Goal: Submit feedback/report problem: Provide input to the site owners about the experience or issues

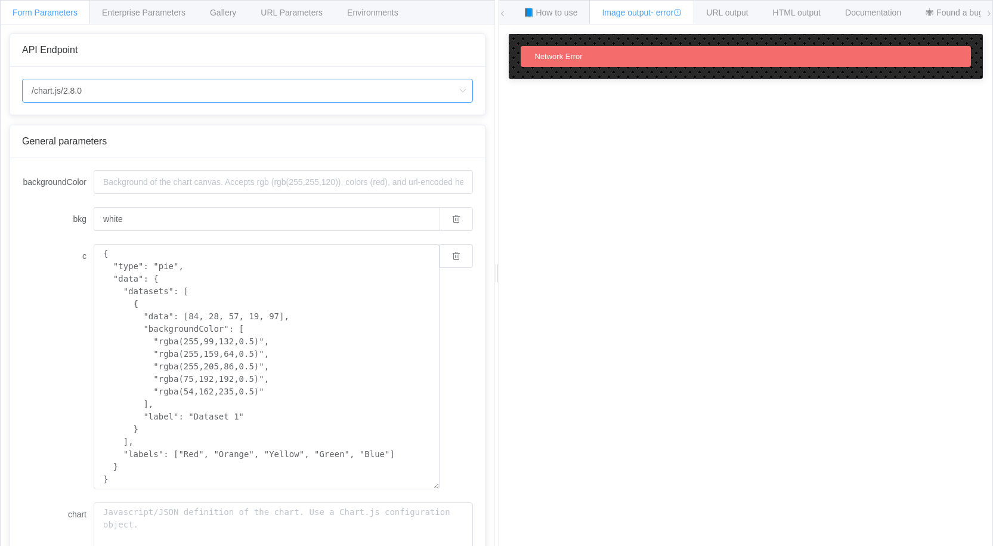
click at [161, 91] on input "/chart.js/2.8.0" at bounding box center [247, 91] width 451 height 24
click at [54, 126] on span "/chart" at bounding box center [45, 124] width 21 height 10
type input "/chart"
type input "20"
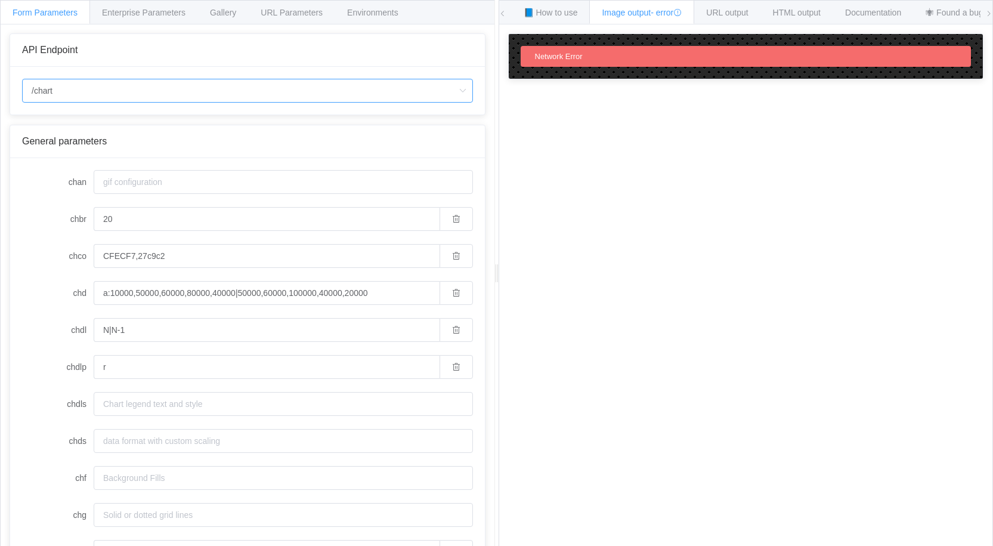
click at [141, 94] on input "/chart" at bounding box center [247, 91] width 451 height 24
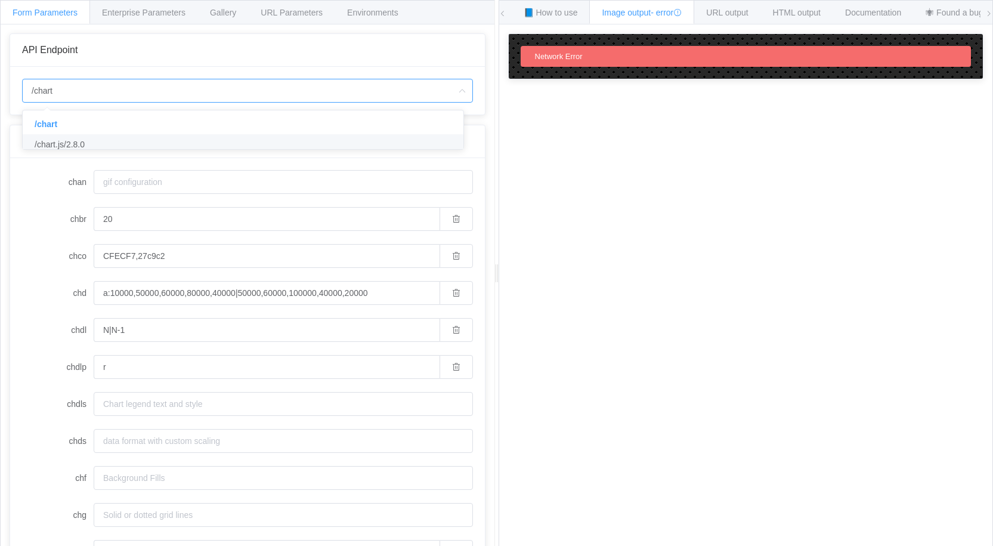
click at [73, 147] on span "/chart.js/2.8.0" at bounding box center [60, 145] width 50 height 10
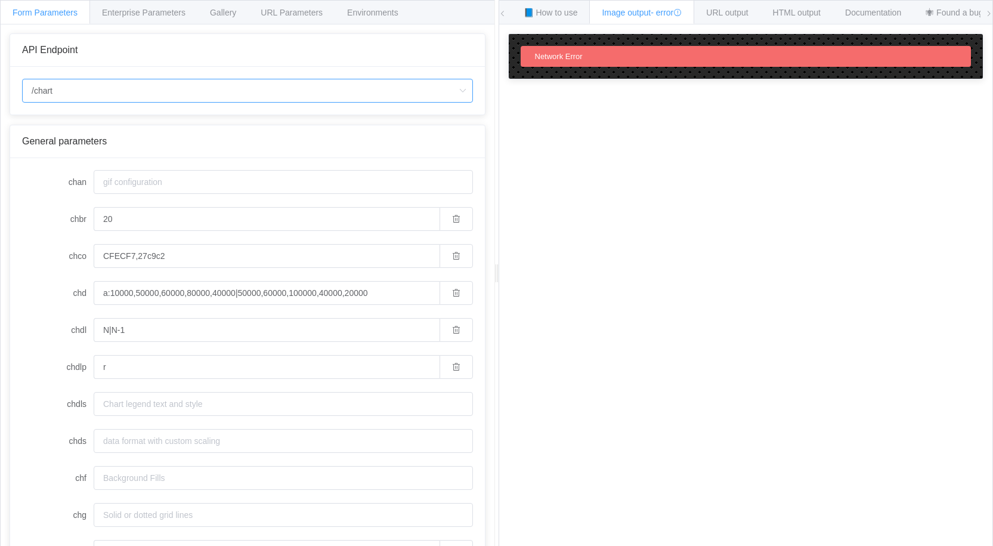
type input "/chart.js/2.8.0"
type input "white"
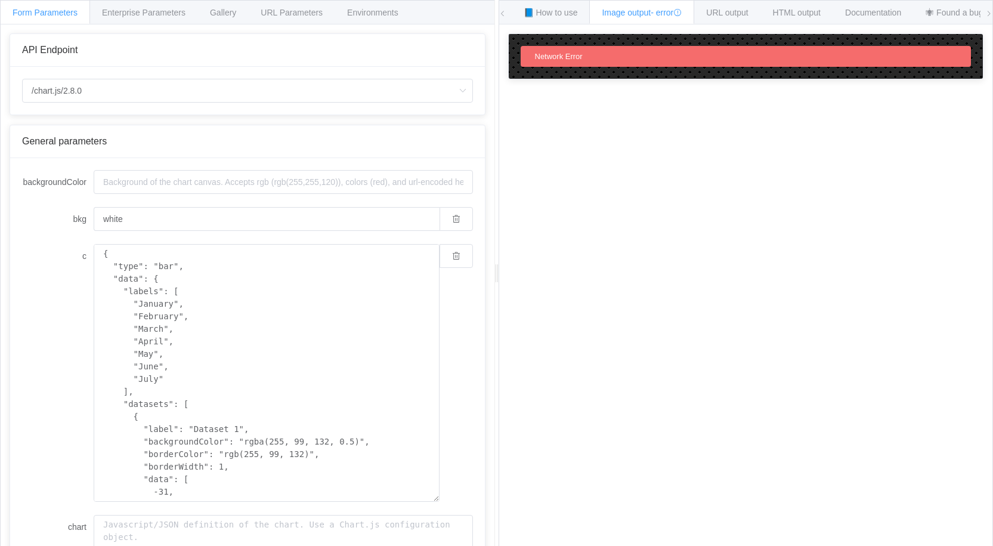
click at [123, 103] on div "/chart.js/2.8.0" at bounding box center [247, 91] width 475 height 48
click at [138, 92] on input "/chart.js/2.8.0" at bounding box center [247, 91] width 451 height 24
click at [75, 129] on li "/chart" at bounding box center [248, 124] width 450 height 20
type input "/chart"
type input "20"
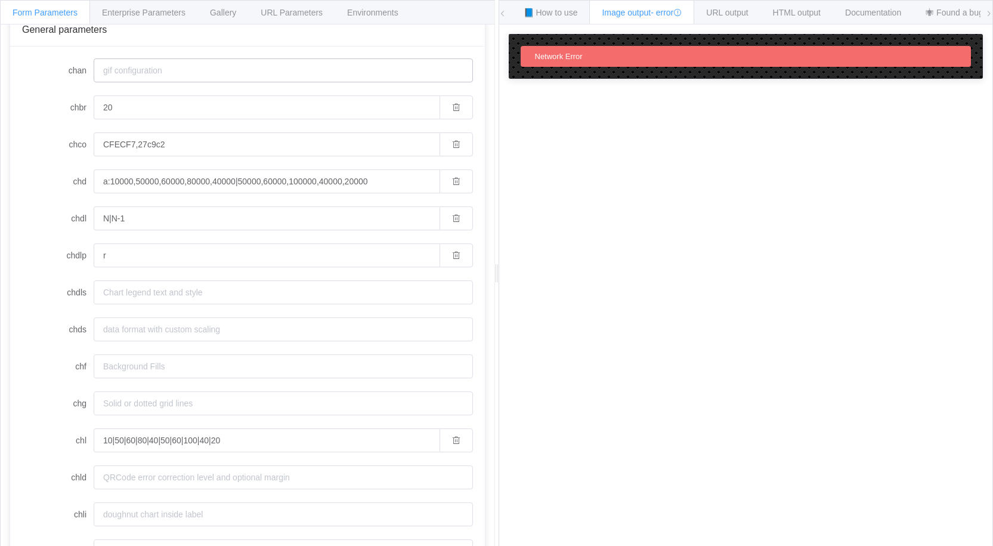
scroll to position [119, 0]
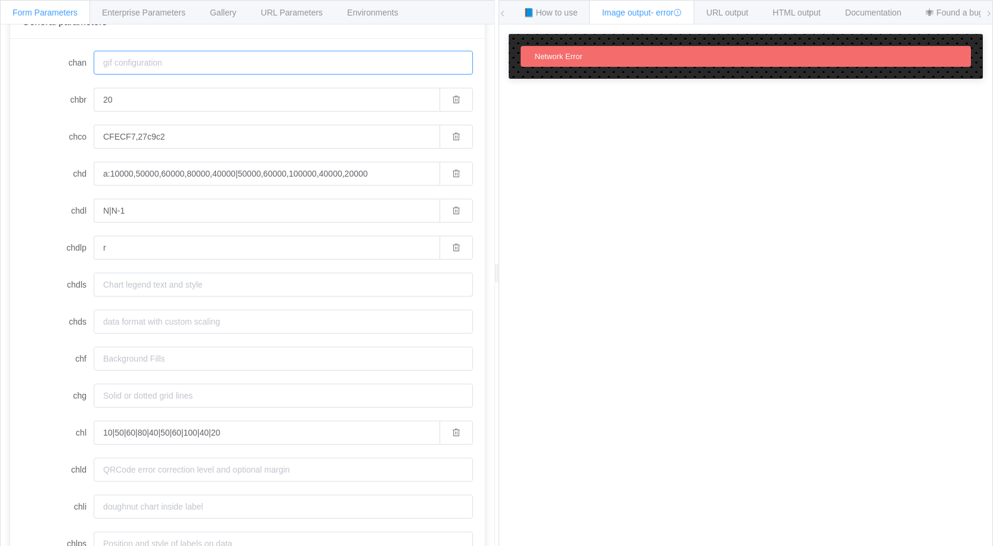
click at [274, 68] on input "chan" at bounding box center [283, 63] width 379 height 24
click at [454, 103] on button "button" at bounding box center [455, 100] width 33 height 24
click at [452, 135] on icon "button" at bounding box center [456, 136] width 8 height 8
drag, startPoint x: 443, startPoint y: 174, endPoint x: 445, endPoint y: 197, distance: 22.8
click at [445, 178] on button "button" at bounding box center [455, 174] width 33 height 24
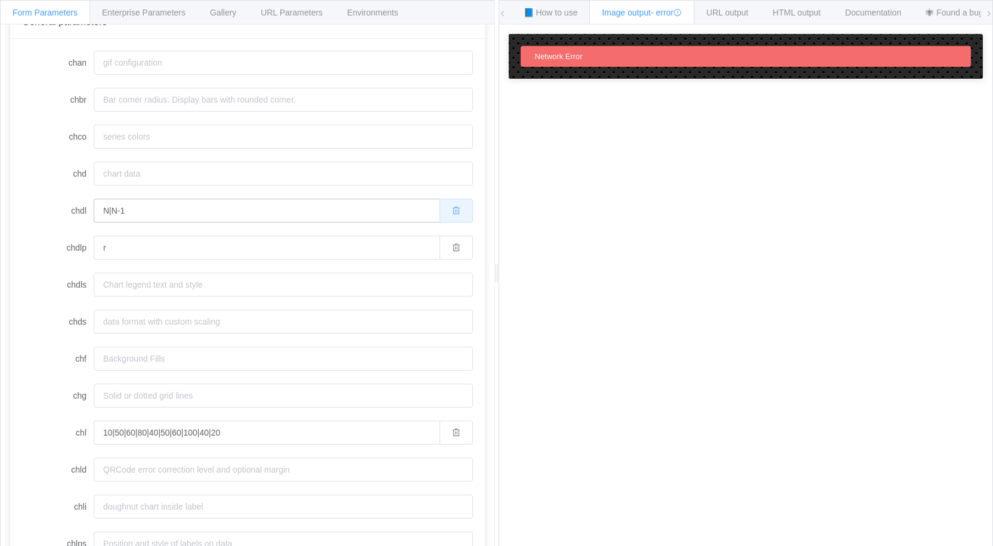
click at [452, 208] on icon "button" at bounding box center [456, 210] width 8 height 8
click at [452, 243] on icon "button" at bounding box center [456, 247] width 8 height 8
click at [444, 438] on button "button" at bounding box center [455, 432] width 33 height 24
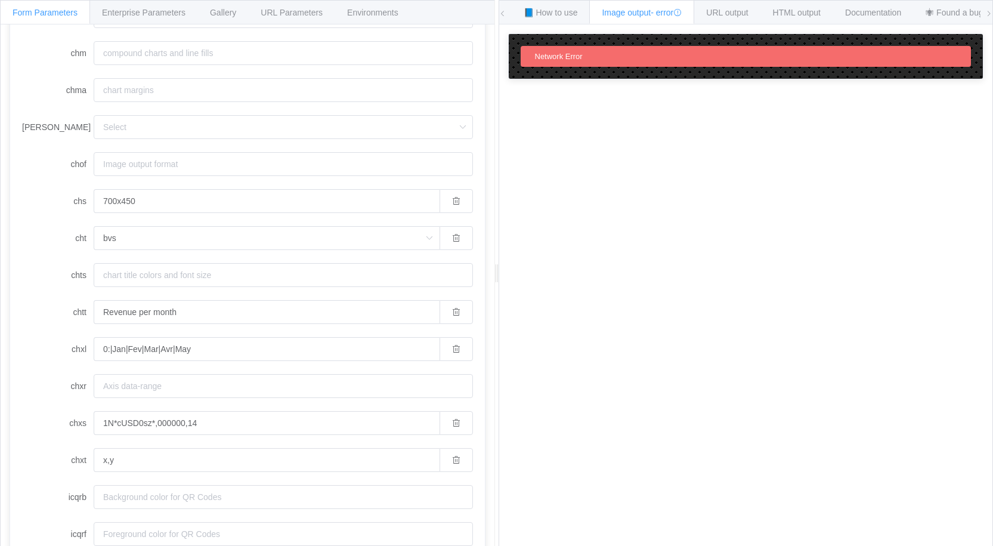
scroll to position [699, 0]
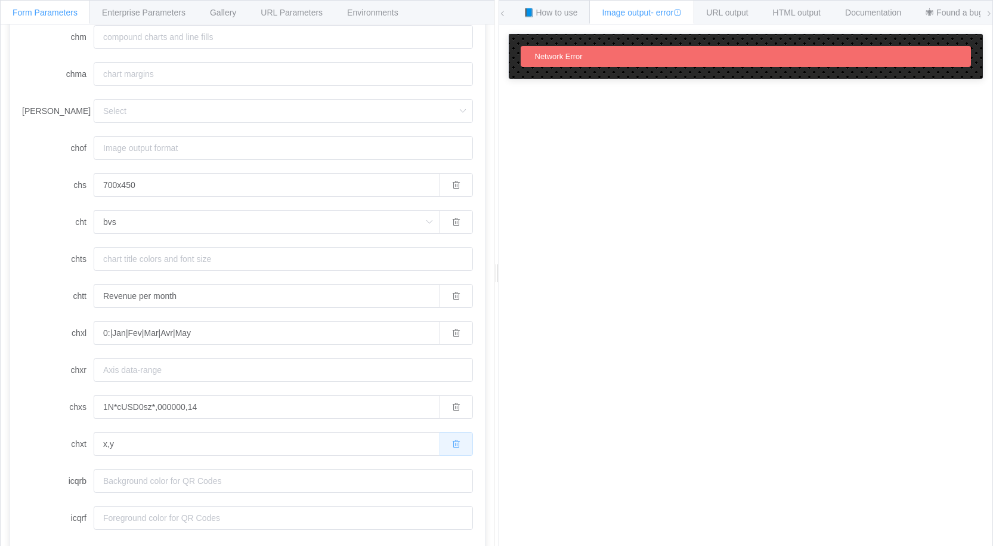
drag, startPoint x: 451, startPoint y: 447, endPoint x: 447, endPoint y: 419, distance: 28.3
click at [452, 446] on icon "button" at bounding box center [456, 443] width 8 height 8
drag, startPoint x: 447, startPoint y: 411, endPoint x: 447, endPoint y: 399, distance: 11.9
click at [452, 409] on span "button" at bounding box center [456, 407] width 8 height 10
click at [452, 332] on icon "button" at bounding box center [456, 333] width 8 height 8
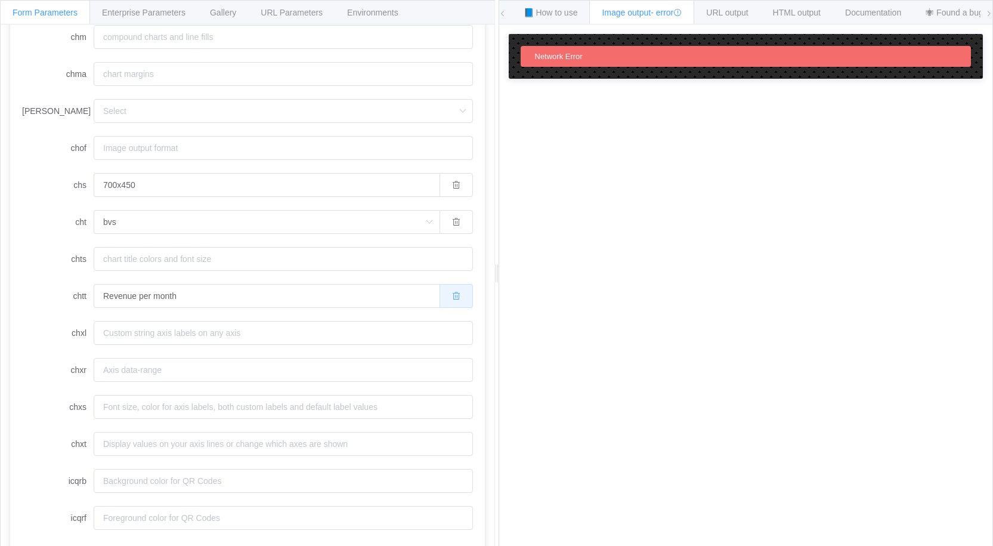
click at [444, 289] on button "button" at bounding box center [455, 296] width 33 height 24
click at [442, 213] on button "button" at bounding box center [455, 222] width 33 height 24
click at [456, 181] on button "button" at bounding box center [455, 185] width 33 height 24
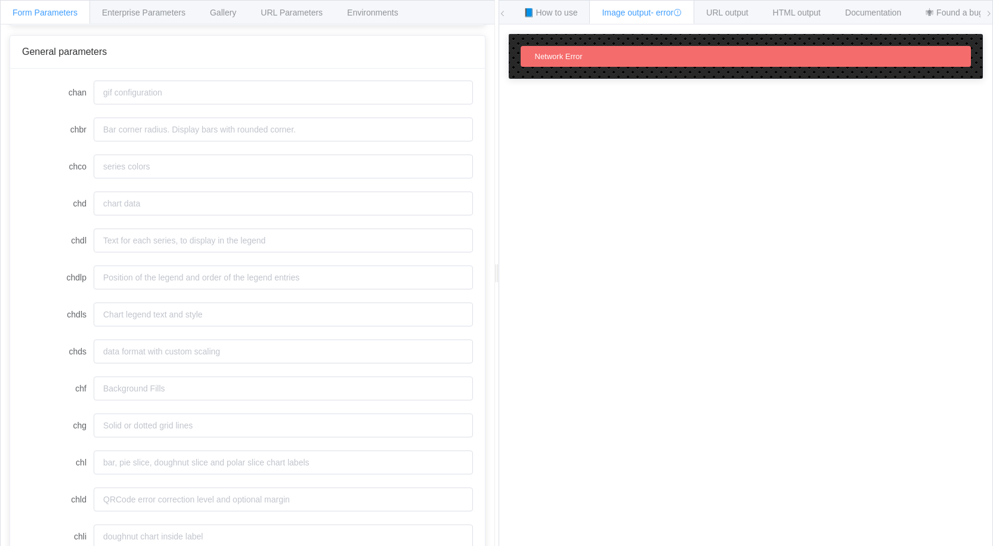
scroll to position [44, 0]
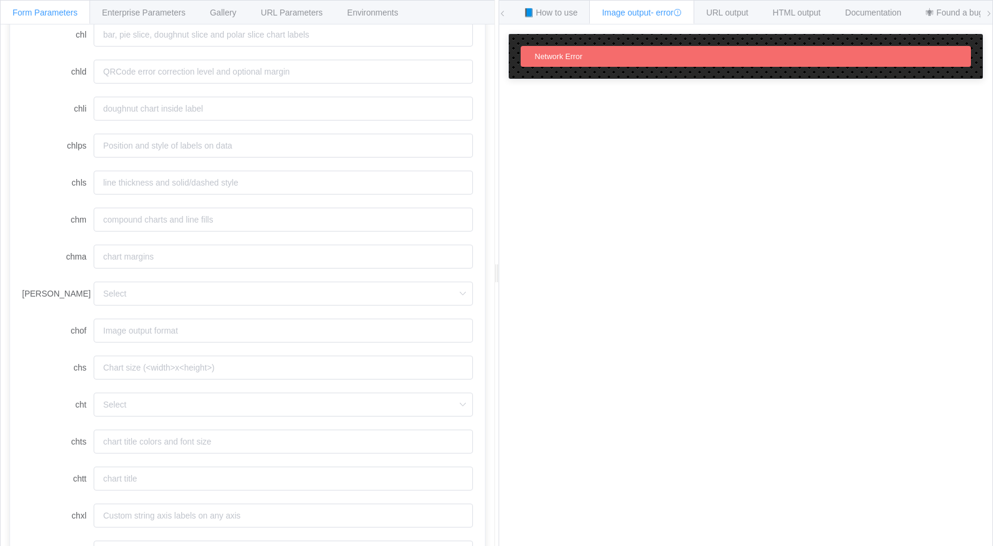
scroll to position [521, 0]
click at [136, 398] on input "cht" at bounding box center [283, 401] width 379 height 24
click at [128, 344] on li "p" at bounding box center [283, 342] width 378 height 20
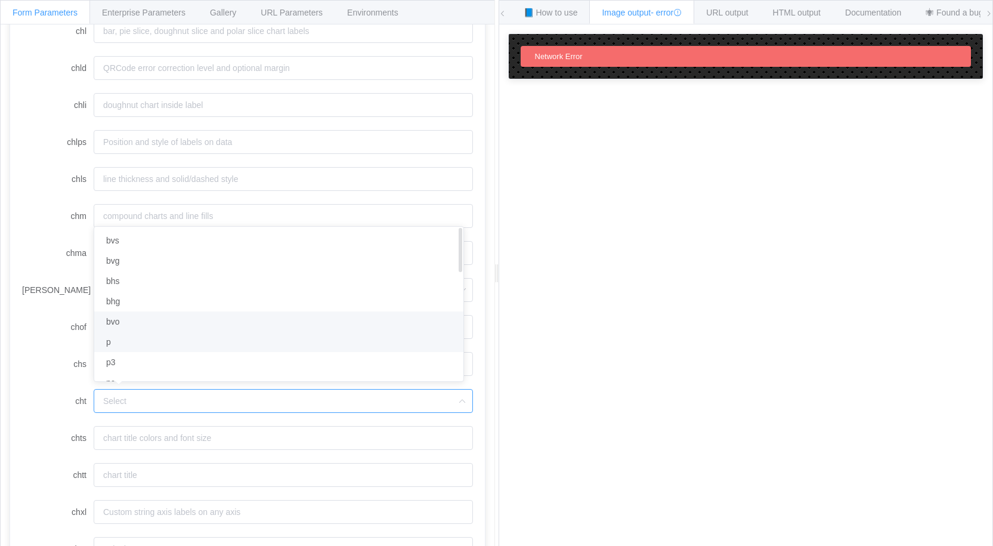
type input "p"
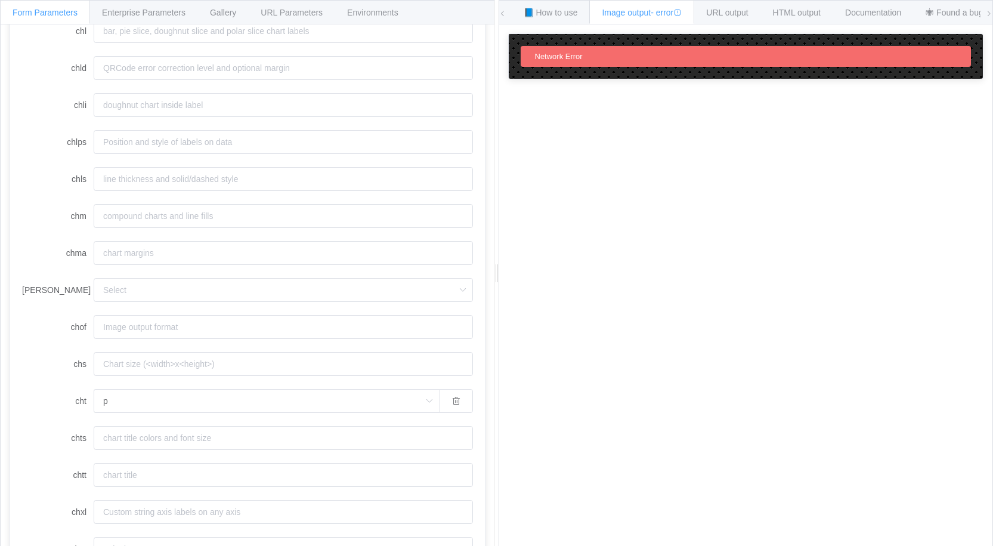
click at [39, 361] on label "chs" at bounding box center [58, 364] width 72 height 24
click at [94, 361] on input "chs" at bounding box center [283, 364] width 379 height 24
click at [50, 184] on label "chls" at bounding box center [58, 179] width 72 height 24
click at [94, 184] on input "chls" at bounding box center [283, 179] width 379 height 24
click at [163, 255] on input "chco" at bounding box center [283, 256] width 379 height 24
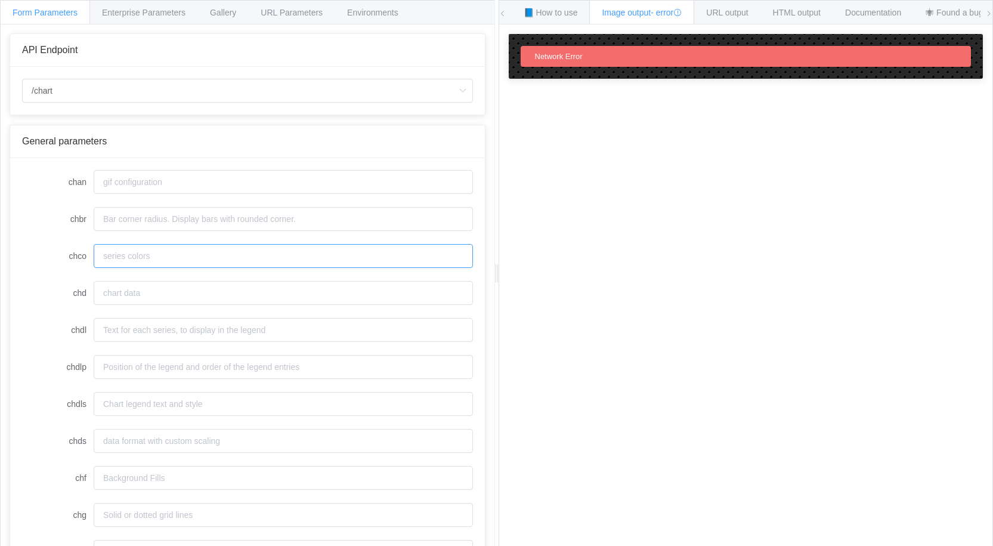
paste input "0088F0,F09000,F000DA,45F000"
type input "0088F0,F09000,F000DA,45F000"
click at [33, 252] on label "chco" at bounding box center [58, 256] width 72 height 24
click at [94, 252] on input "0088F0,F09000,F000DA,45F000" at bounding box center [267, 256] width 346 height 24
click at [148, 294] on input "chd" at bounding box center [283, 293] width 379 height 24
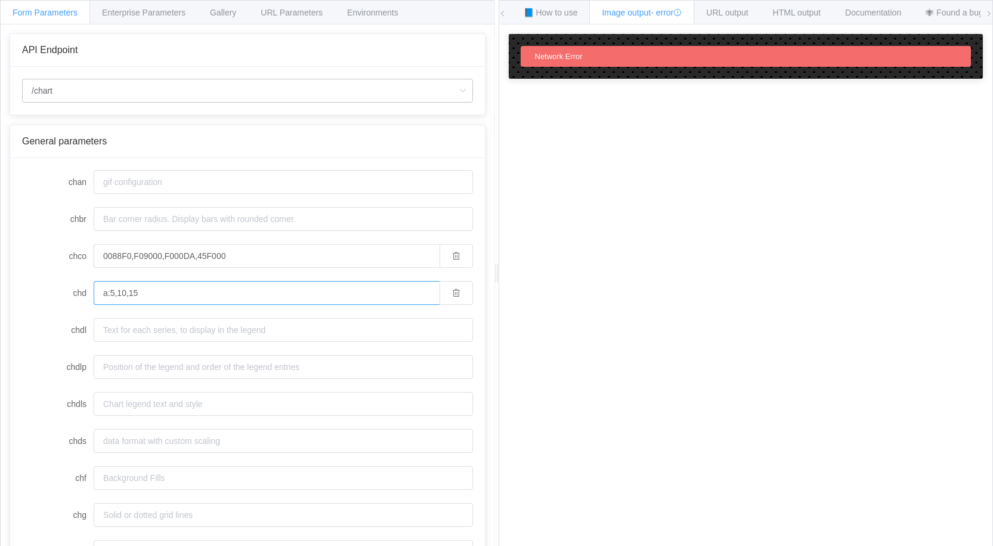
type input "a:5,10,15"
click at [111, 93] on input "/chart" at bounding box center [247, 91] width 451 height 24
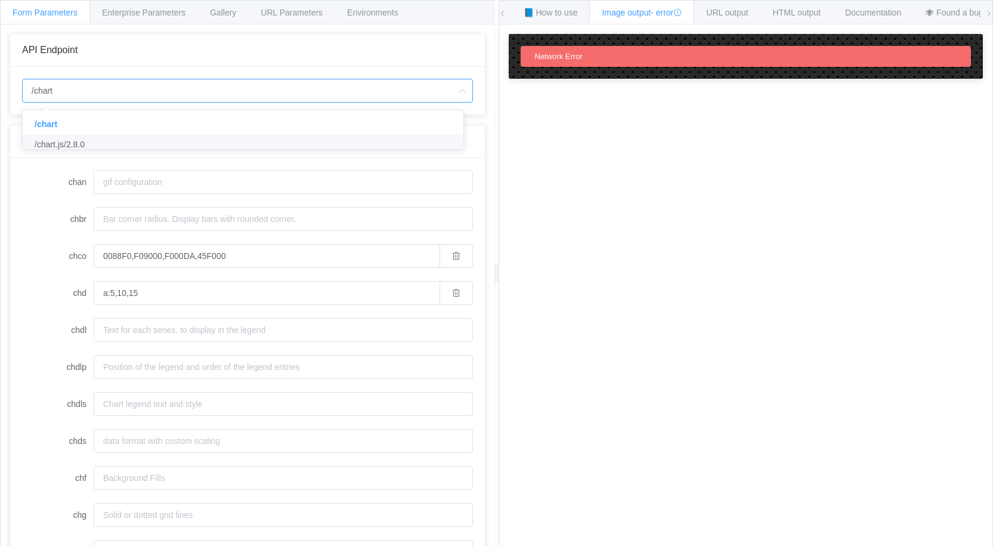
click at [136, 92] on input "/chart" at bounding box center [247, 91] width 451 height 24
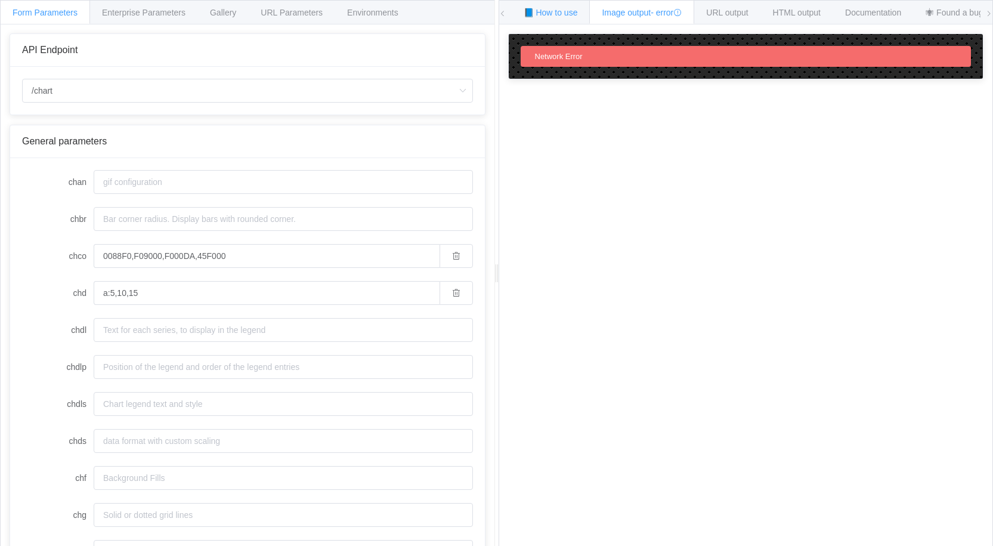
click at [554, 8] on span "📘 How to use" at bounding box center [550, 13] width 54 height 10
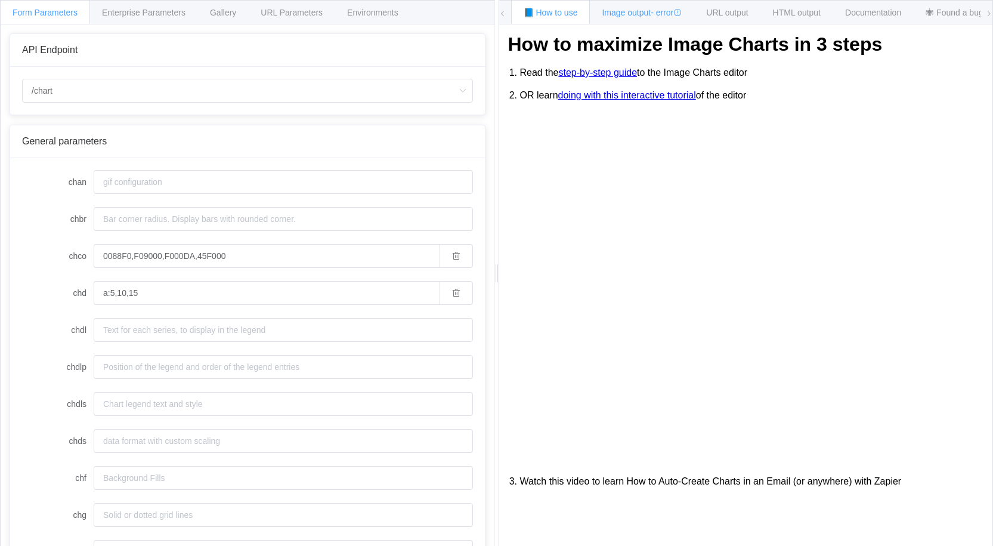
click at [630, 17] on span "Image output - error" at bounding box center [642, 13] width 80 height 10
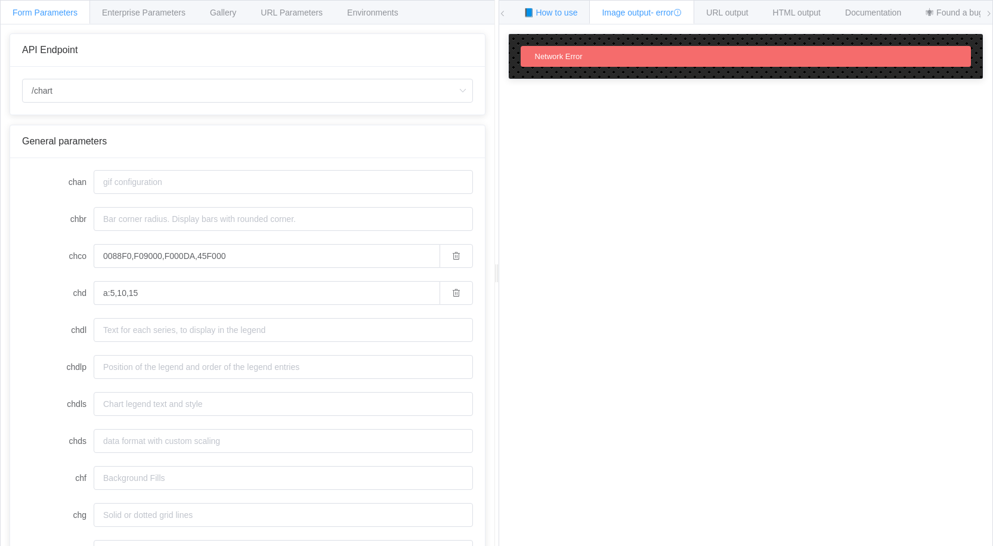
click at [564, 20] on div "📘 How to use" at bounding box center [550, 12] width 79 height 24
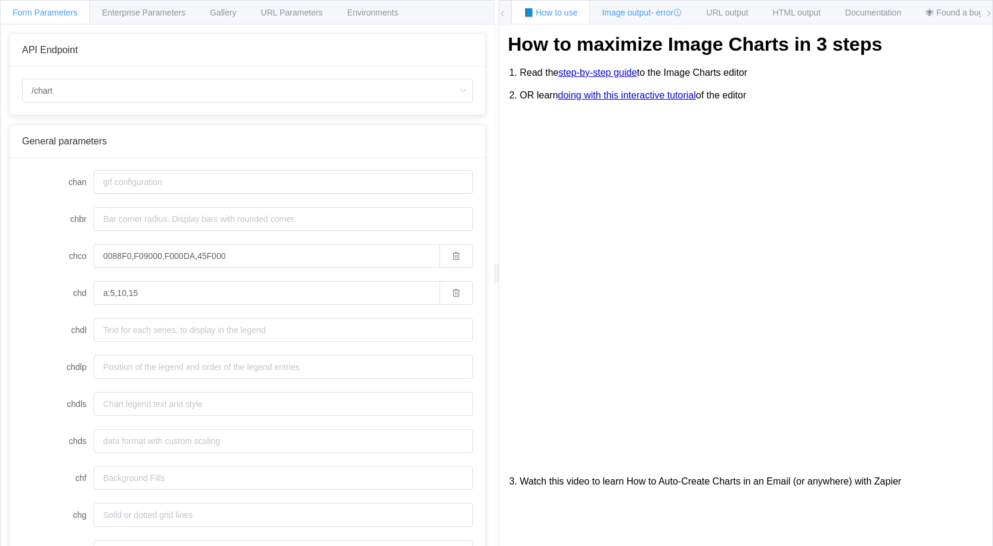
click at [617, 21] on div "Image output - error" at bounding box center [641, 12] width 105 height 24
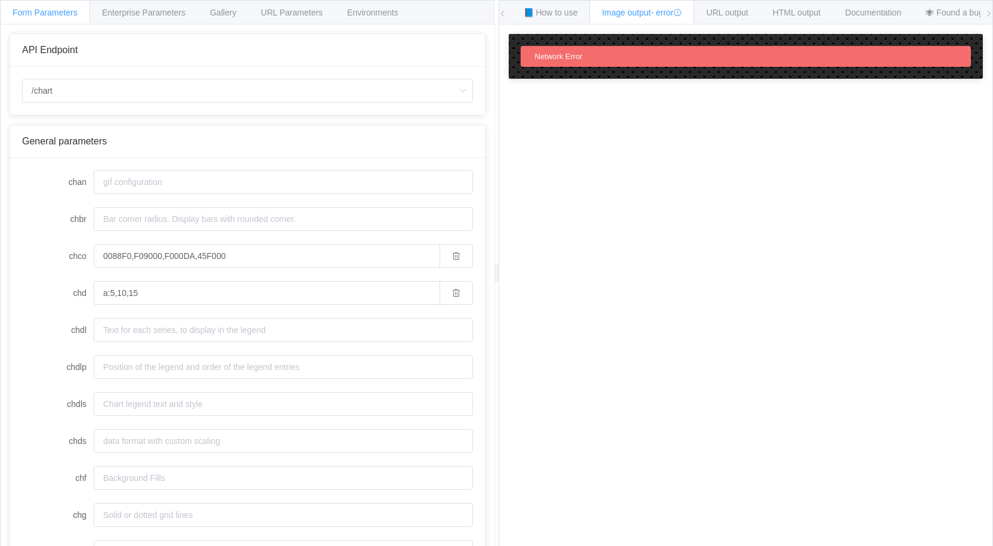
click at [157, 331] on input "chdl" at bounding box center [283, 330] width 379 height 24
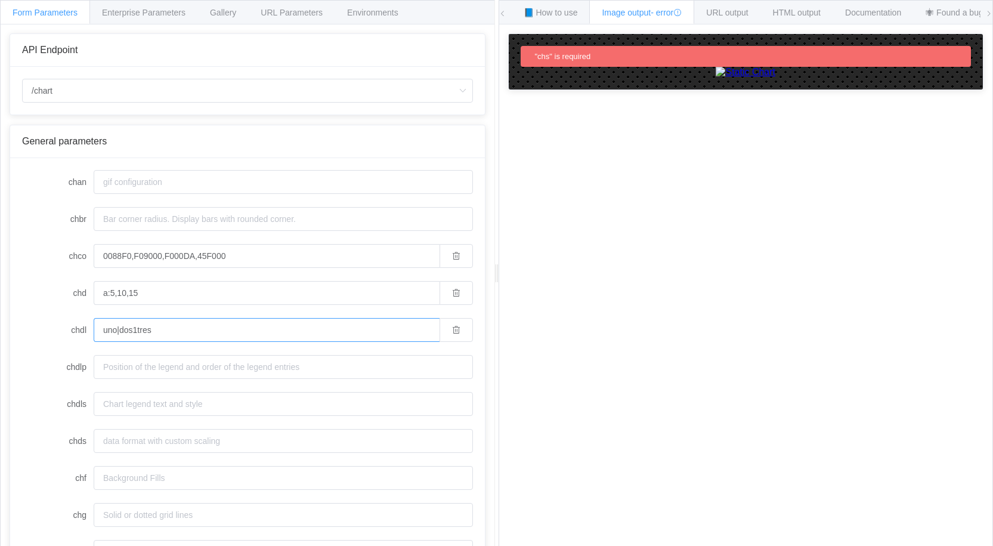
click at [132, 331] on input "uno|dos1tres" at bounding box center [267, 330] width 346 height 24
type input "uno|dos|tres"
click at [44, 289] on label "chd" at bounding box center [58, 293] width 72 height 24
click at [94, 289] on input "a:5,10,15" at bounding box center [267, 293] width 346 height 24
drag, startPoint x: 182, startPoint y: 405, endPoint x: 277, endPoint y: 389, distance: 95.6
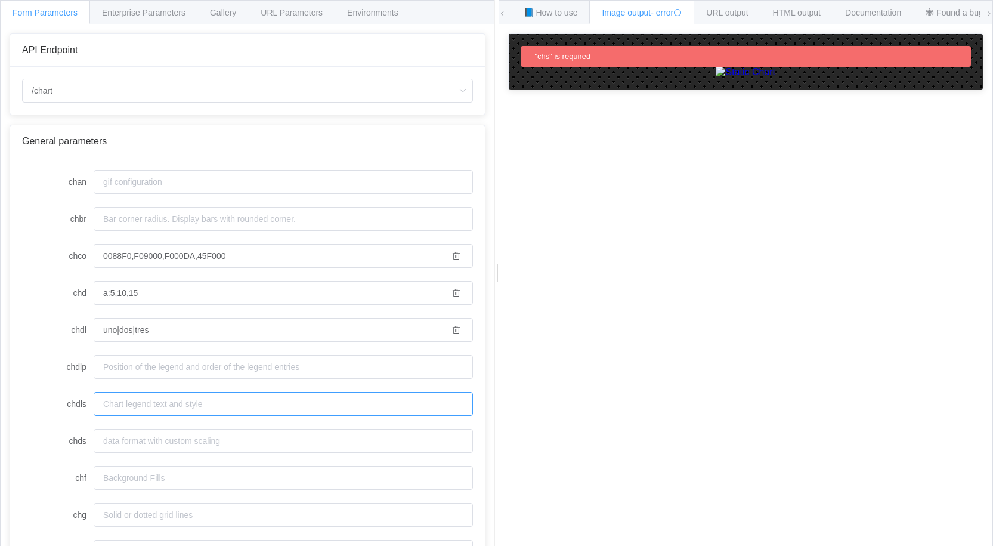
click at [184, 405] on input "chdls" at bounding box center [283, 404] width 379 height 24
click at [113, 402] on input "chdls" at bounding box center [283, 404] width 379 height 24
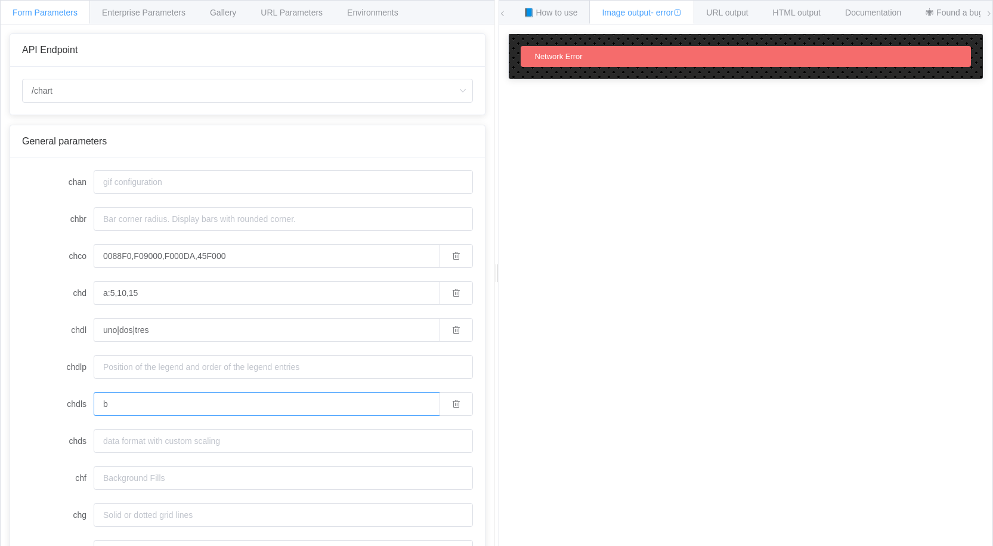
type input "b"
click at [103, 89] on input "/chart" at bounding box center [247, 91] width 451 height 24
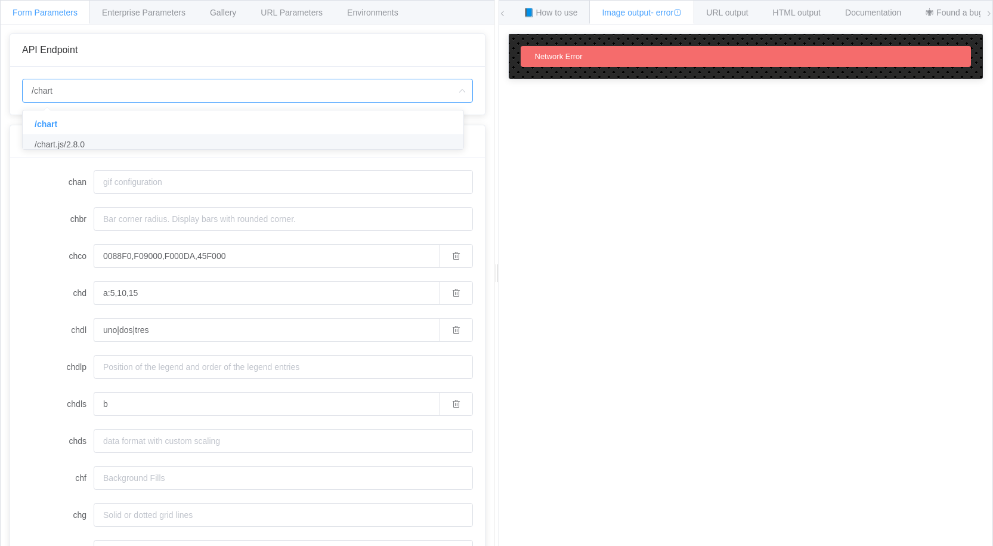
click at [76, 139] on li "/chart.js/2.8.0" at bounding box center [248, 144] width 450 height 20
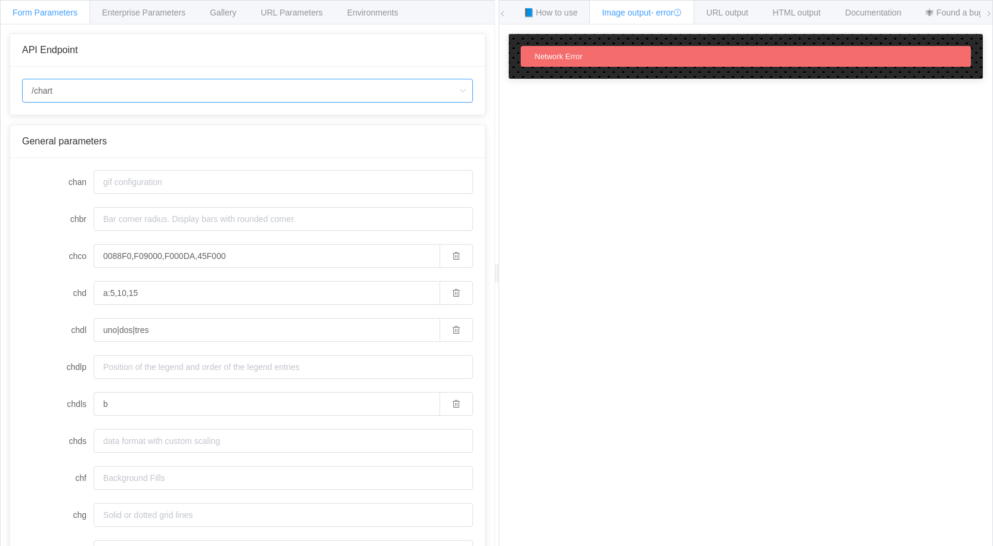
type input "/chart.js/2.8.0"
type input "white"
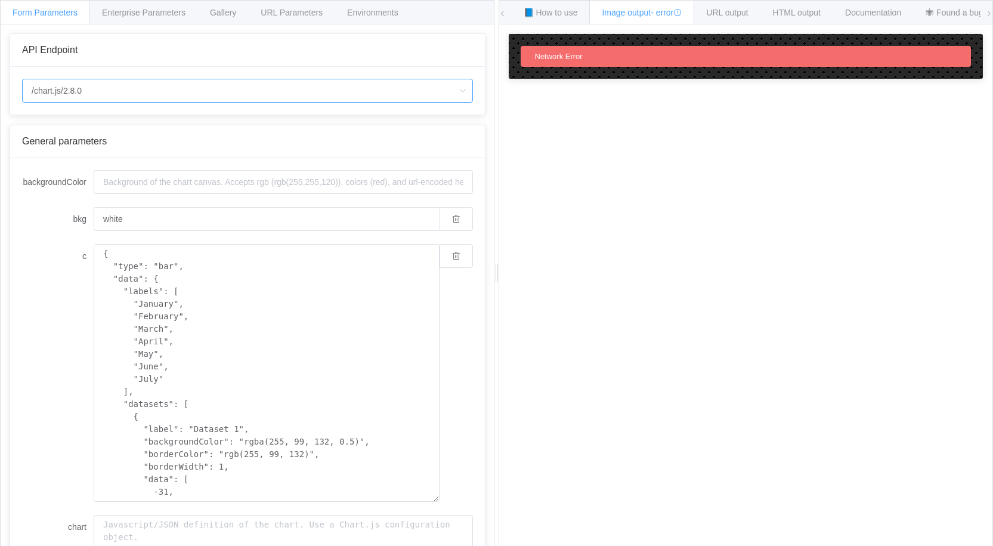
click at [107, 101] on input "/chart.js/2.8.0" at bounding box center [247, 91] width 451 height 24
click at [80, 120] on li "/chart" at bounding box center [248, 124] width 450 height 20
type input "/chart"
type input "20"
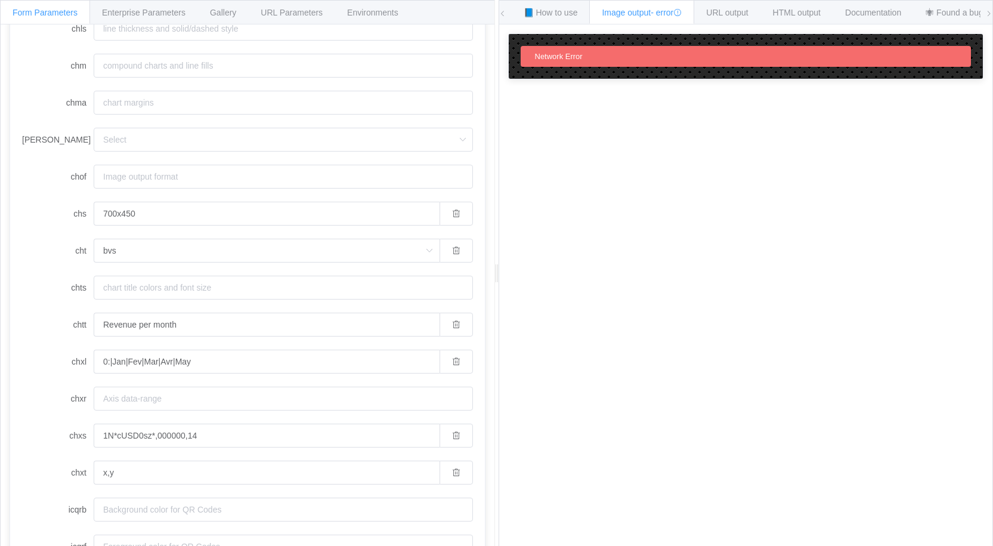
scroll to position [699, 0]
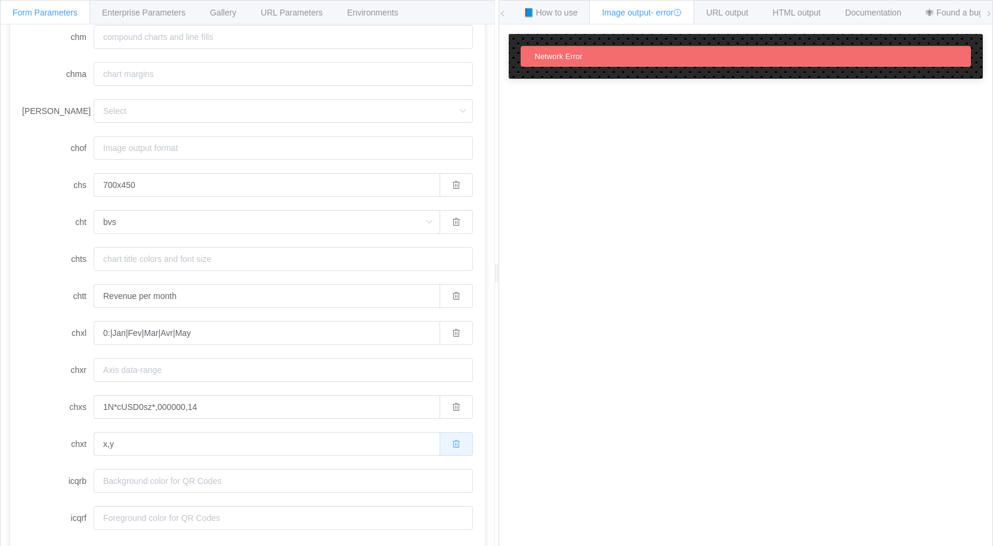
click at [448, 436] on button "button" at bounding box center [455, 444] width 33 height 24
click at [452, 410] on icon "button" at bounding box center [456, 406] width 8 height 8
drag, startPoint x: 444, startPoint y: 335, endPoint x: 445, endPoint y: 295, distance: 40.0
click at [452, 333] on icon "button" at bounding box center [456, 333] width 8 height 8
drag, startPoint x: 445, startPoint y: 295, endPoint x: 443, endPoint y: 225, distance: 69.8
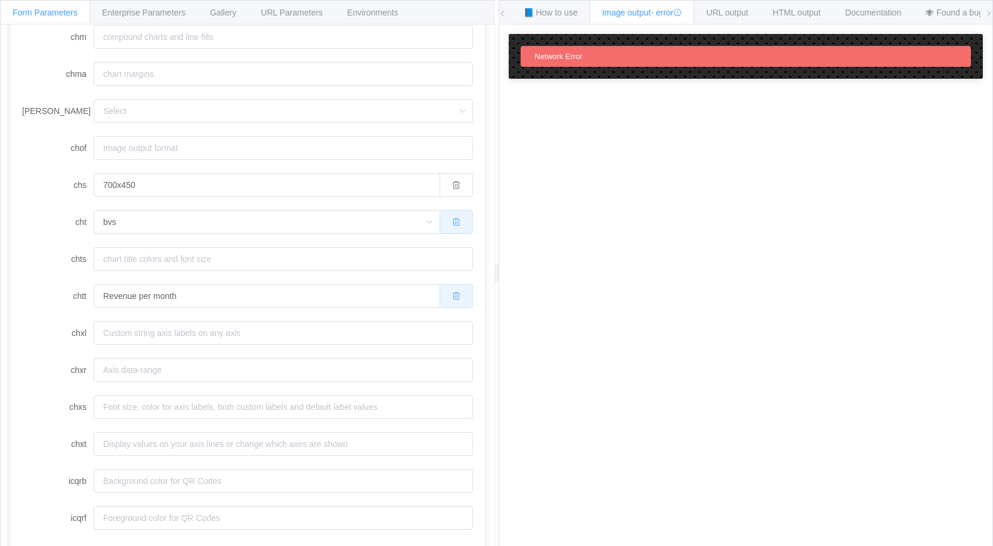
click at [452, 293] on icon "button" at bounding box center [456, 296] width 8 height 8
drag, startPoint x: 442, startPoint y: 219, endPoint x: 439, endPoint y: 180, distance: 39.5
click at [452, 219] on icon "button" at bounding box center [456, 222] width 8 height 8
click at [439, 175] on button "button" at bounding box center [455, 185] width 33 height 24
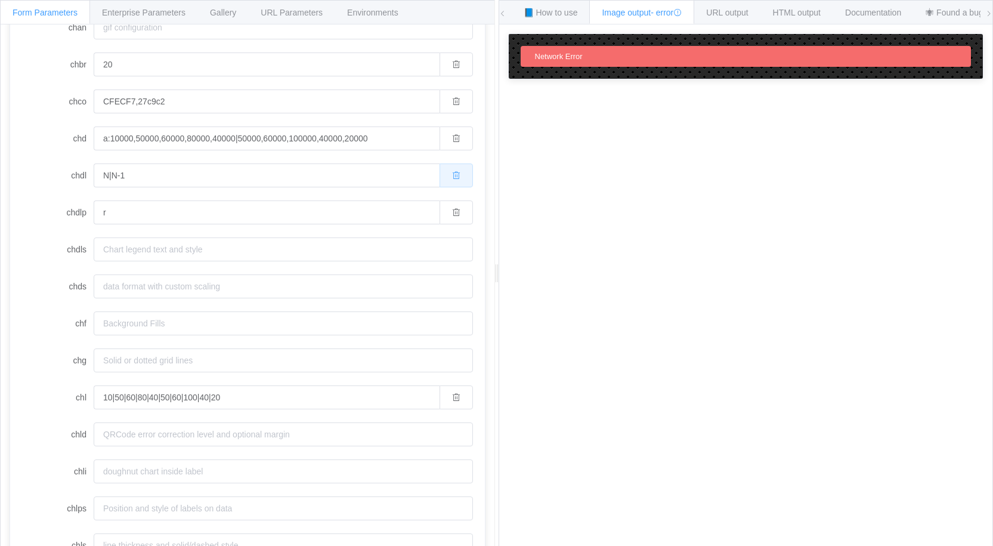
scroll to position [103, 0]
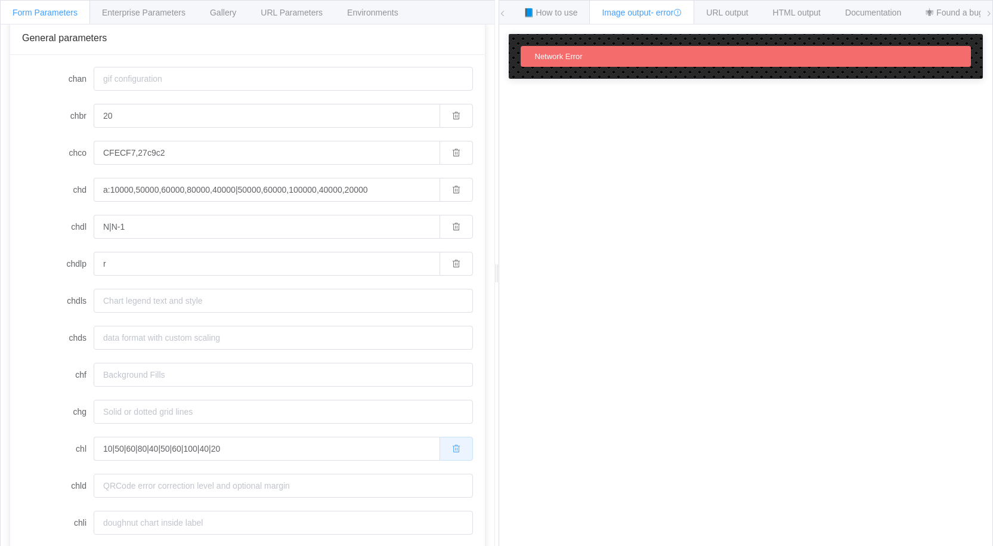
drag, startPoint x: 446, startPoint y: 448, endPoint x: 458, endPoint y: 288, distance: 160.3
click at [452, 445] on icon "button" at bounding box center [456, 448] width 8 height 8
click at [444, 256] on button "button" at bounding box center [455, 264] width 33 height 24
drag, startPoint x: 448, startPoint y: 225, endPoint x: 446, endPoint y: 186, distance: 39.4
click at [452, 222] on icon "button" at bounding box center [456, 226] width 8 height 8
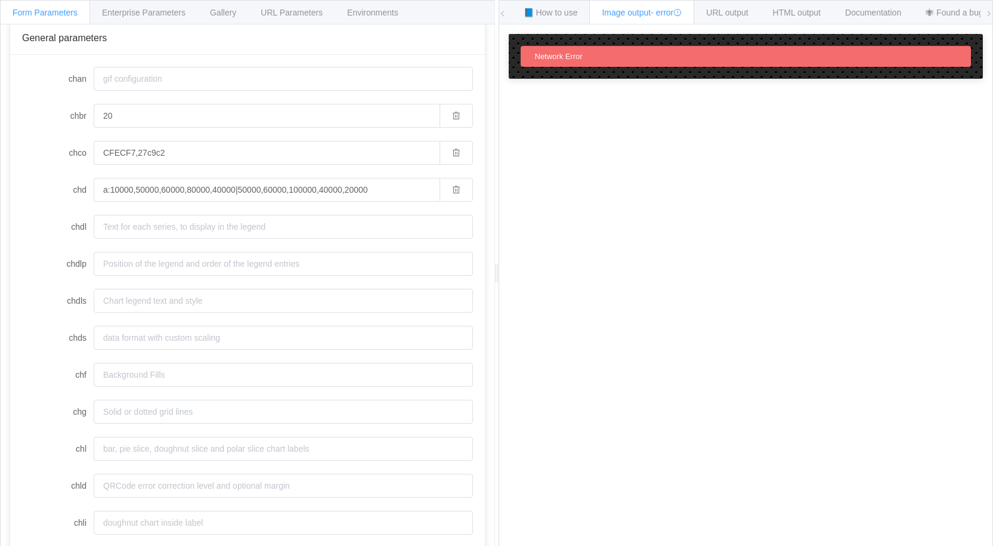
drag, startPoint x: 447, startPoint y: 144, endPoint x: 453, endPoint y: 104, distance: 41.0
click at [448, 141] on button "button" at bounding box center [455, 153] width 33 height 24
click at [453, 104] on button "button" at bounding box center [455, 116] width 33 height 24
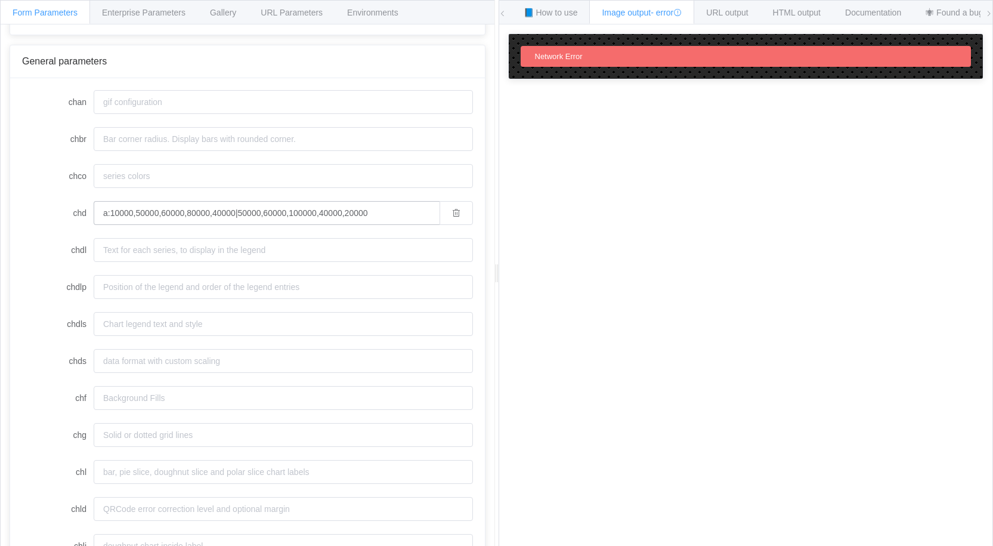
scroll to position [23, 0]
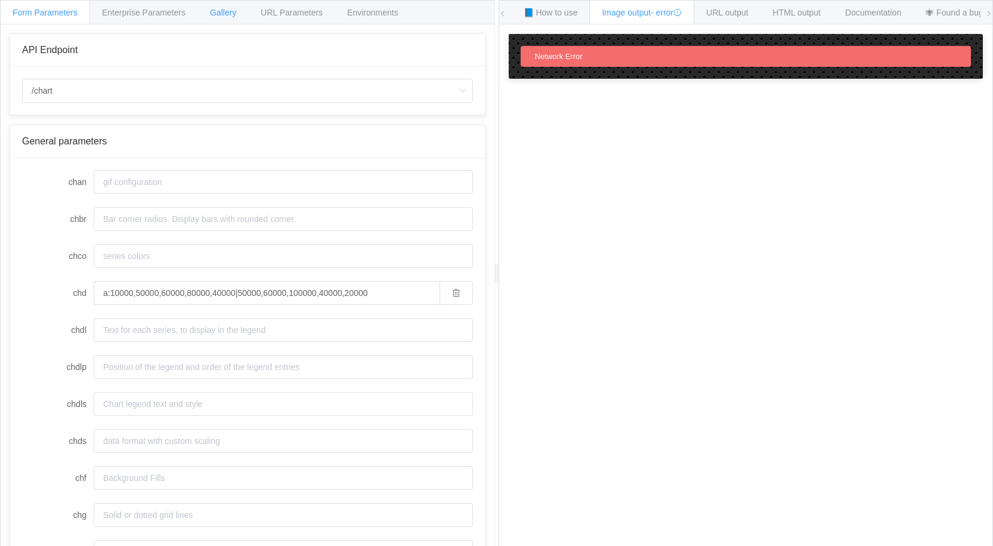
click at [222, 16] on span "Gallery" at bounding box center [223, 13] width 26 height 10
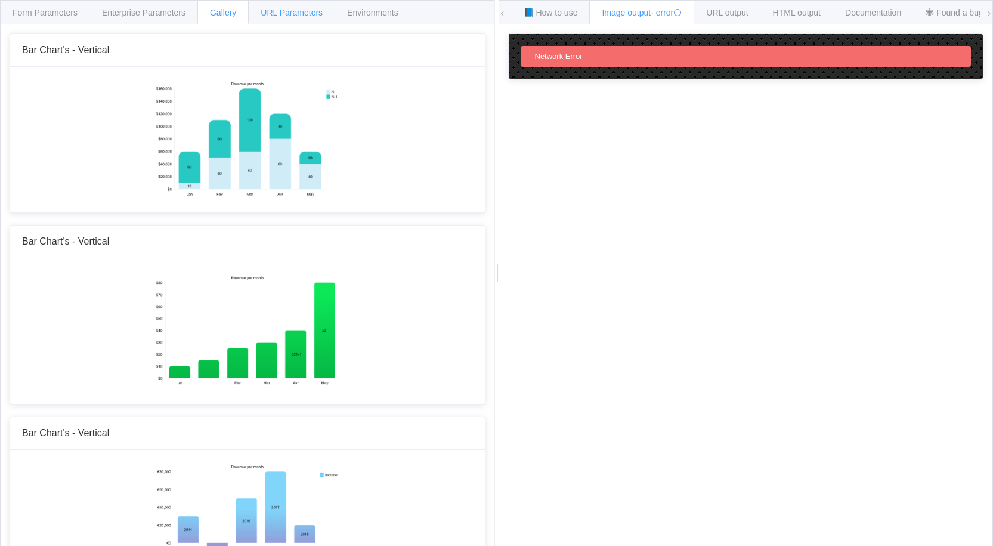
click at [277, 13] on span "URL Parameters" at bounding box center [292, 13] width 62 height 10
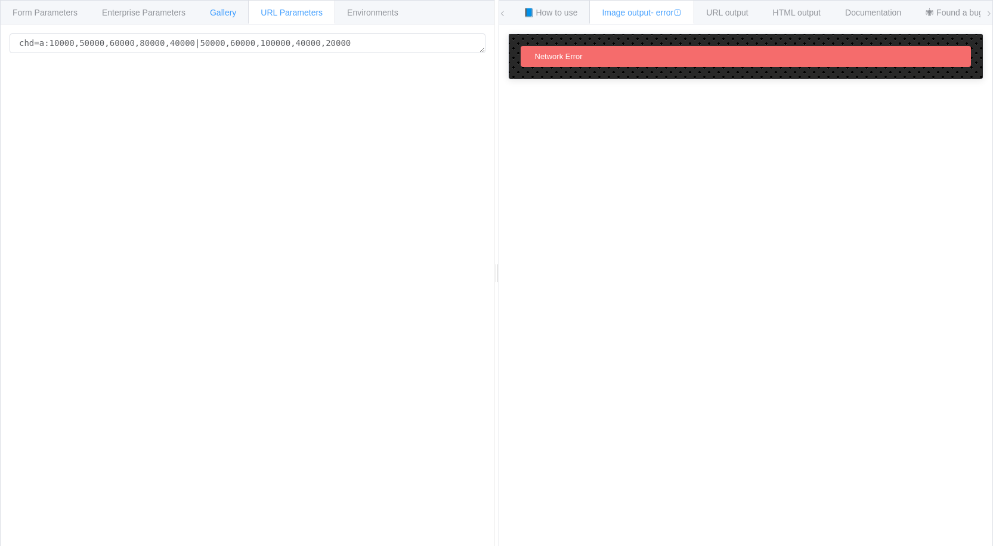
click at [206, 11] on div "Gallery" at bounding box center [222, 12] width 51 height 24
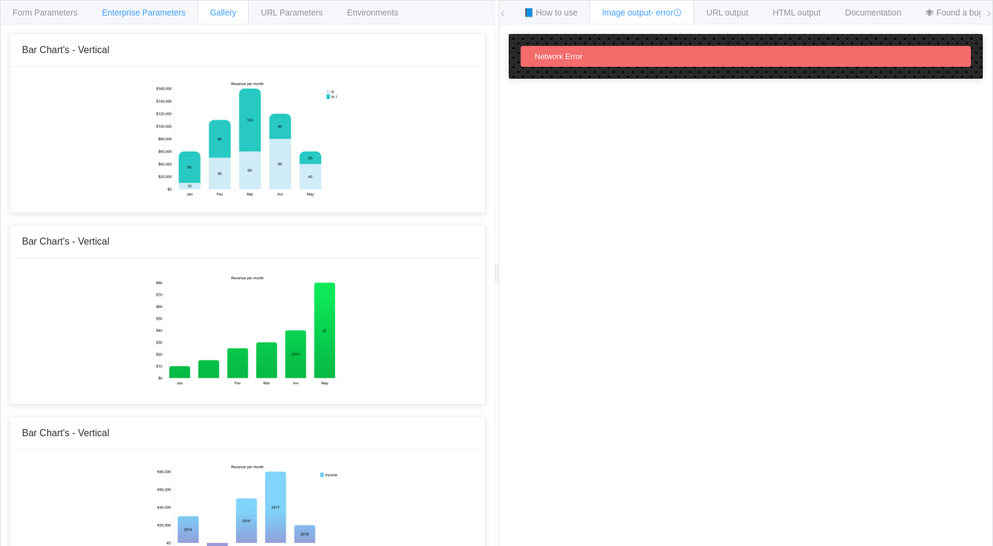
click at [144, 7] on div "Enterprise Parameters" at bounding box center [143, 12] width 109 height 24
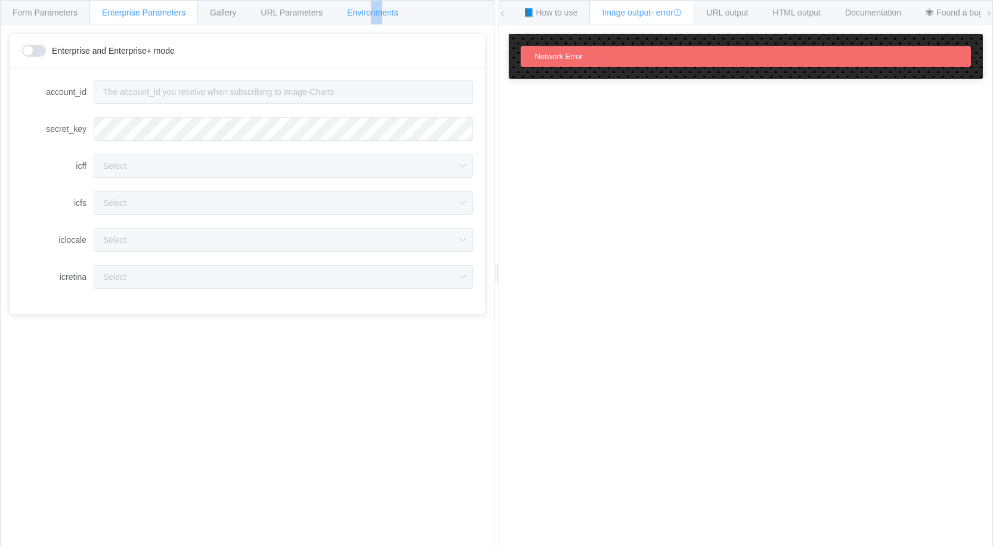
drag, startPoint x: 382, startPoint y: 11, endPoint x: 369, endPoint y: 18, distance: 14.9
click at [372, 19] on div "Environments" at bounding box center [372, 12] width 76 height 24
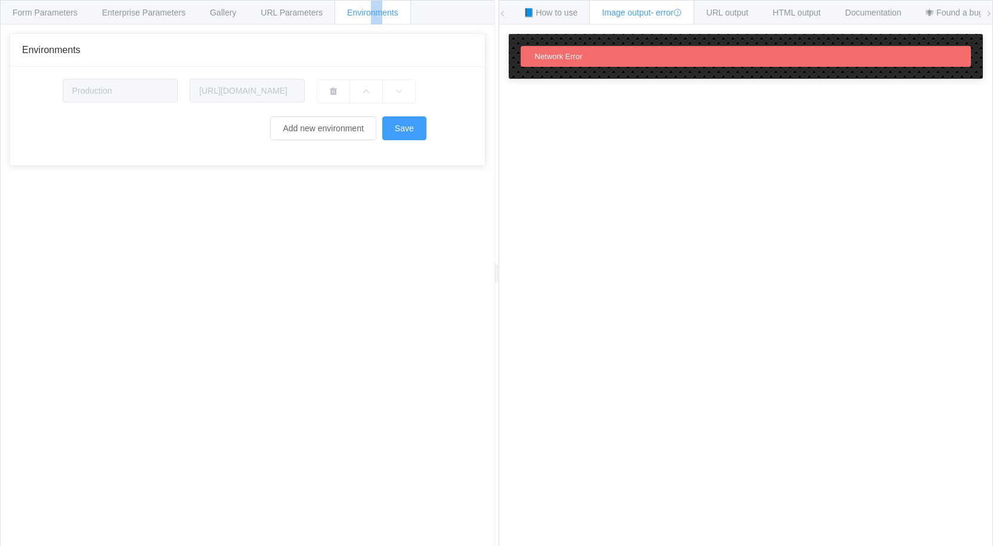
click at [370, 17] on div "Environments" at bounding box center [372, 12] width 76 height 24
click at [53, 7] on div "Form Parameters" at bounding box center [45, 12] width 90 height 24
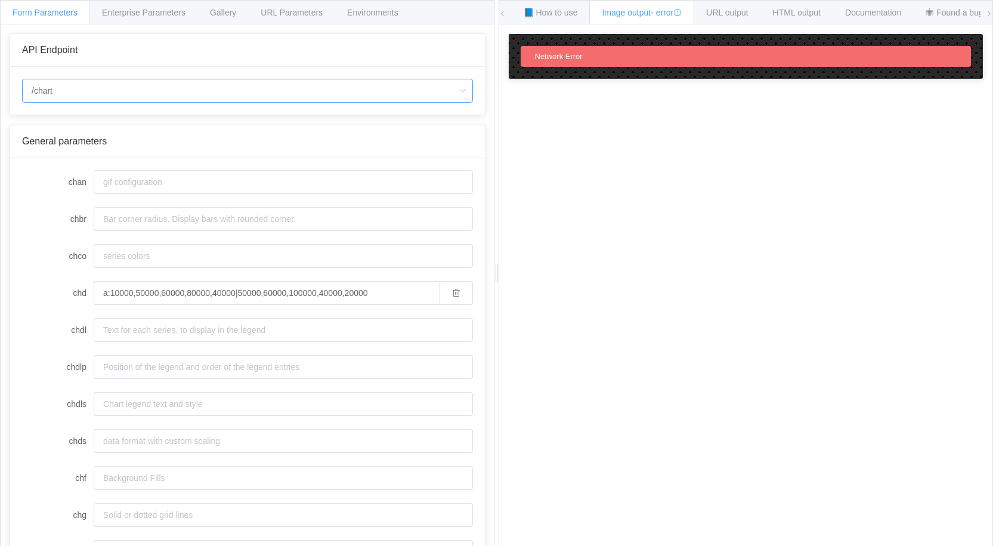
click at [197, 89] on input "/chart" at bounding box center [247, 91] width 451 height 24
click at [119, 114] on li "/chart" at bounding box center [248, 124] width 450 height 20
drag, startPoint x: 450, startPoint y: 291, endPoint x: 456, endPoint y: 286, distance: 7.6
click at [450, 292] on button "button" at bounding box center [455, 293] width 33 height 24
click at [95, 94] on input "/chart" at bounding box center [247, 91] width 451 height 24
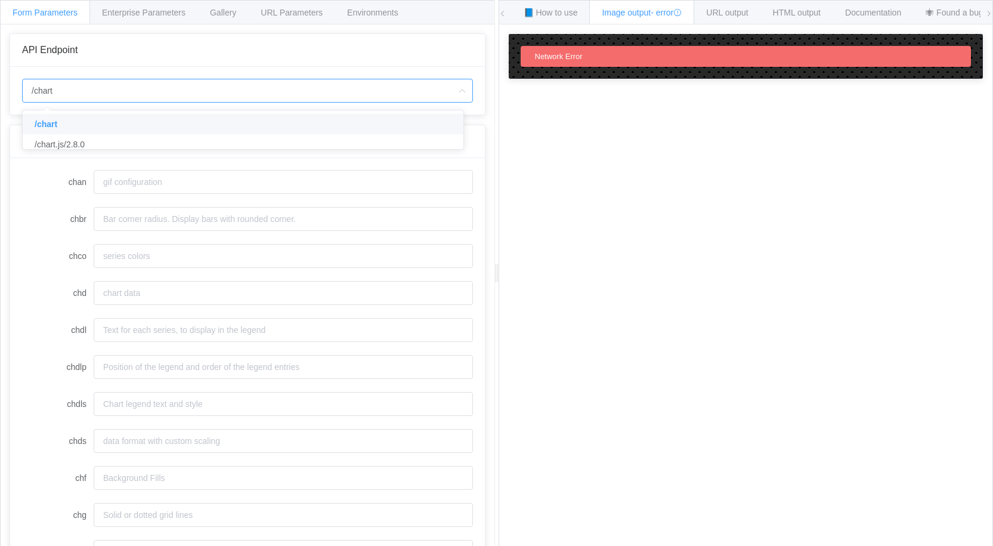
click at [46, 8] on span "Form Parameters" at bounding box center [45, 13] width 65 height 10
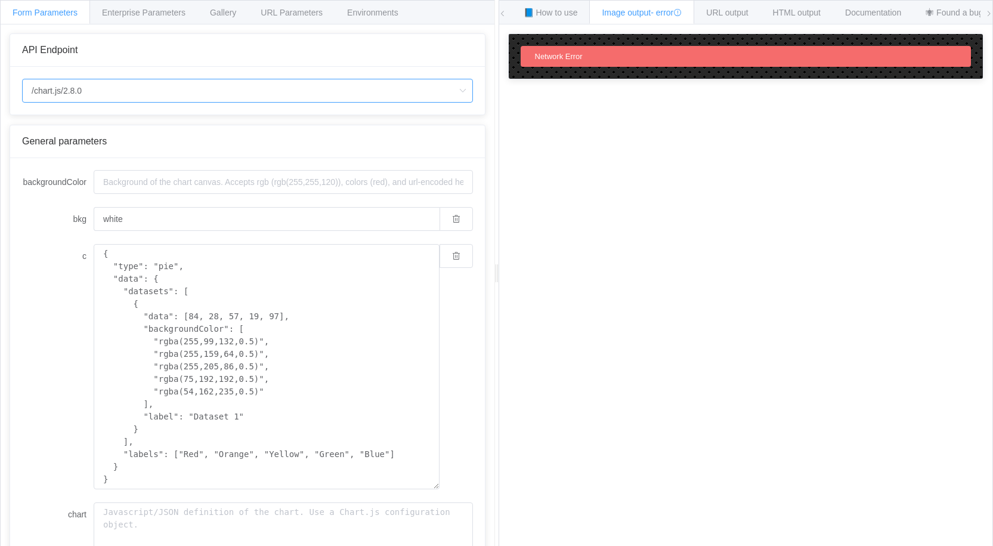
click at [149, 88] on input "/chart.js/2.8.0" at bounding box center [247, 91] width 451 height 24
click at [78, 129] on li "/chart" at bounding box center [248, 124] width 450 height 20
type input "/chart"
type input "20"
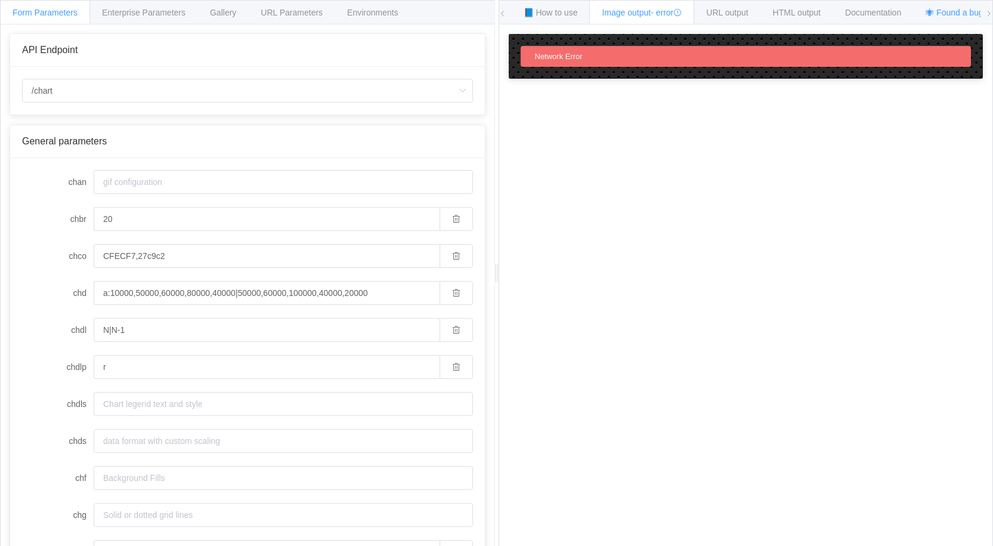
click at [967, 11] on span "🕷 Found a bug? Send a feedback!" at bounding box center [989, 13] width 129 height 10
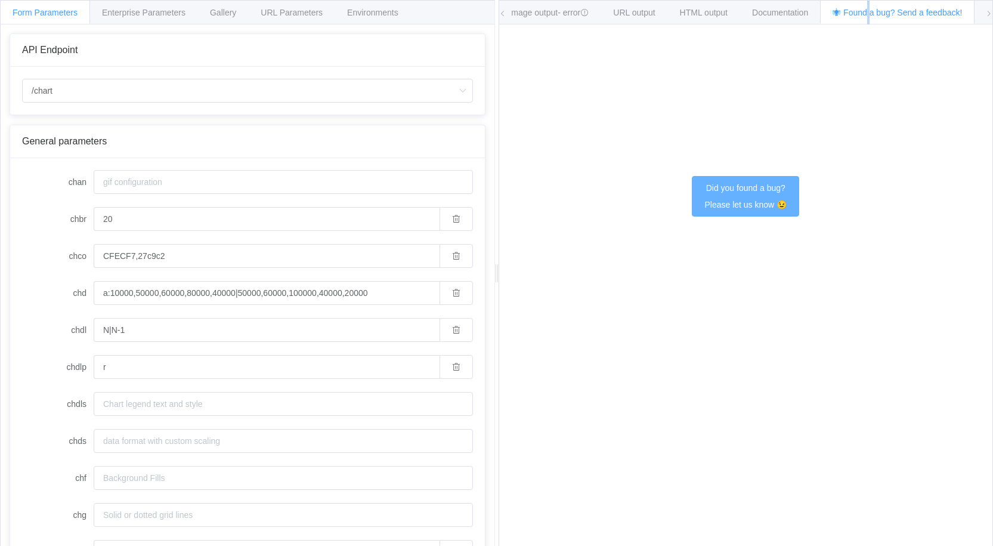
click at [748, 185] on span "Did you found a bug? Please let us know 😉" at bounding box center [745, 196] width 82 height 26
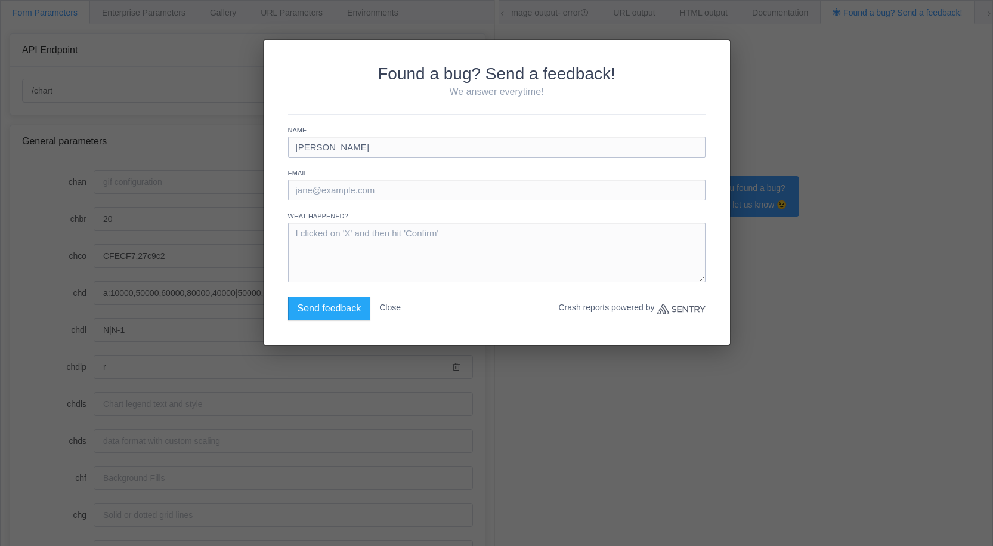
type input "[PERSON_NAME]"
type input "[EMAIL_ADDRESS][DOMAIN_NAME]"
type textarea "T"
type textarea "e"
type textarea "Editor is not working due CORS error."
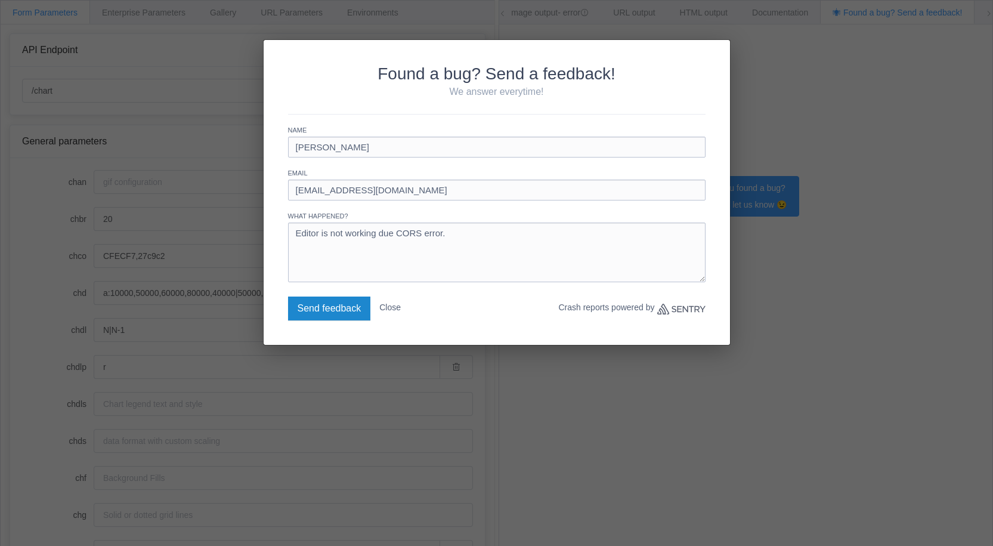
click at [333, 308] on button "Send feedback" at bounding box center [329, 308] width 83 height 24
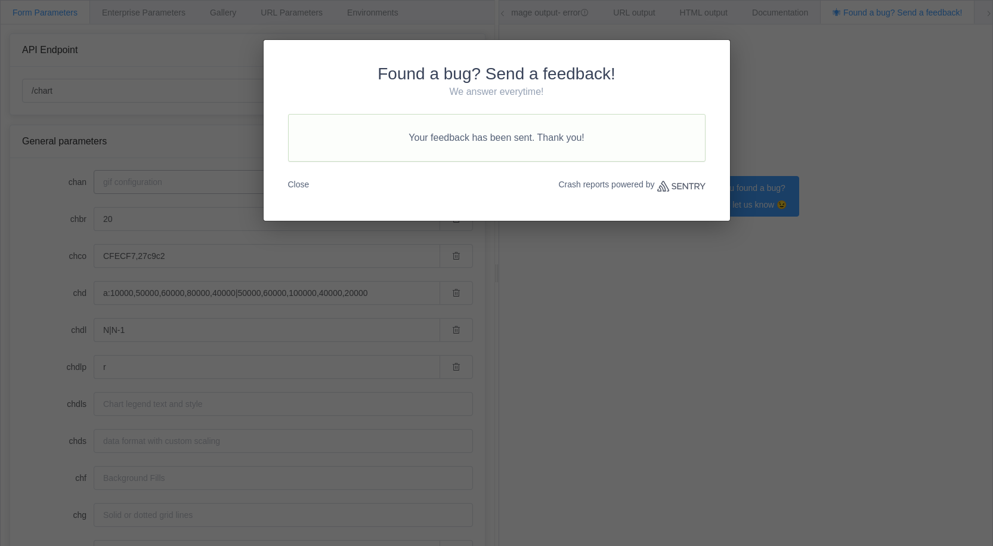
click at [302, 184] on button "Close" at bounding box center [298, 184] width 21 height 21
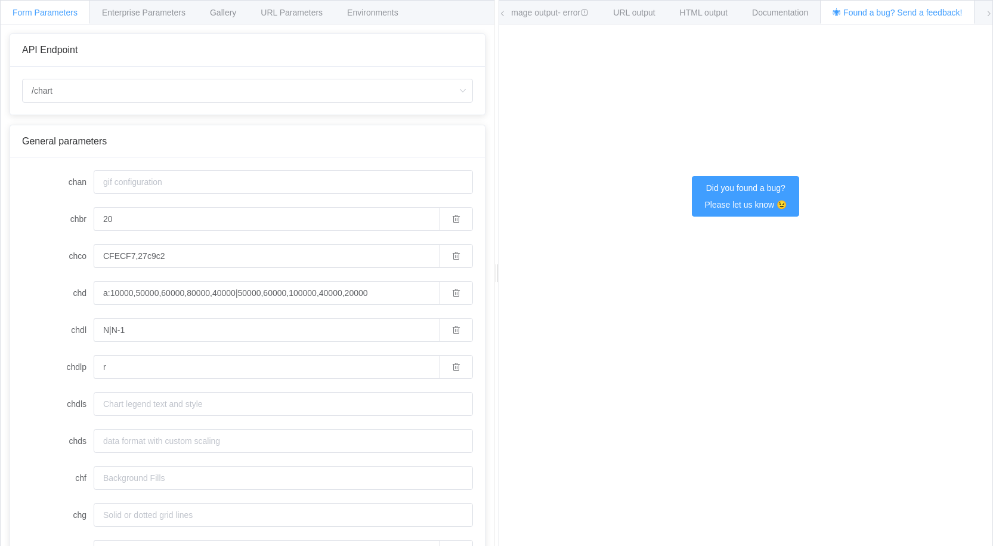
click at [822, 351] on div "How to maximize Image Charts in 3 steps Read the step-by-[PERSON_NAME] to the I…" at bounding box center [746, 294] width 494 height 540
click at [519, 16] on span "Image output - error" at bounding box center [549, 13] width 80 height 10
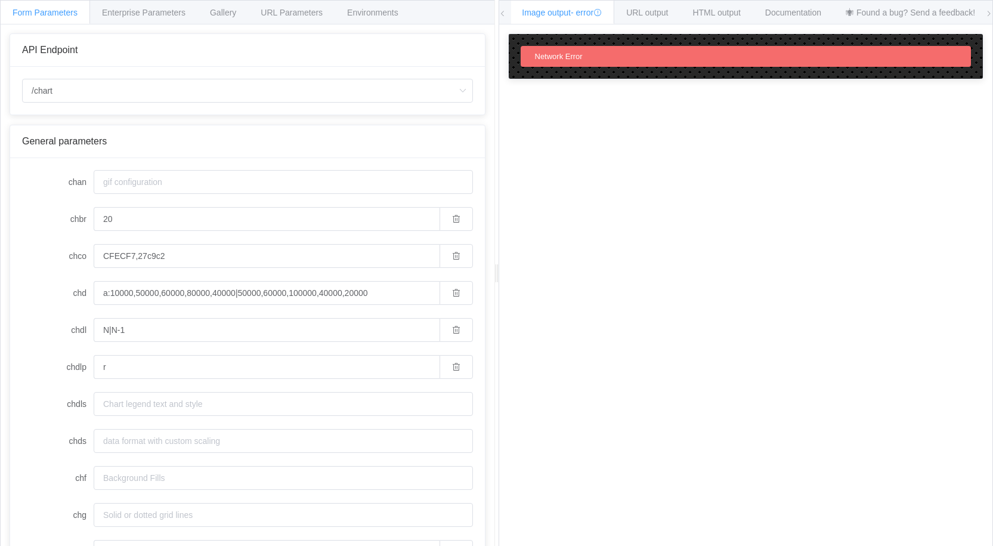
click at [576, 61] on div "Network Error" at bounding box center [558, 56] width 57 height 11
click at [6, 63] on div "API Endpoint /chart General parameters chan chbr 20 chco CFECF7,27c9c2 chd a:10…" at bounding box center [248, 294] width 494 height 540
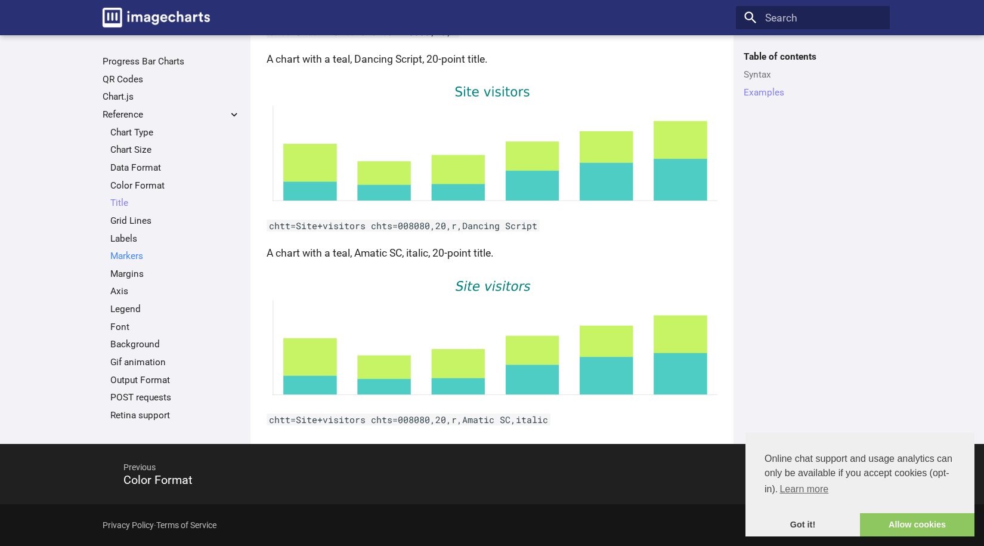
scroll to position [238, 0]
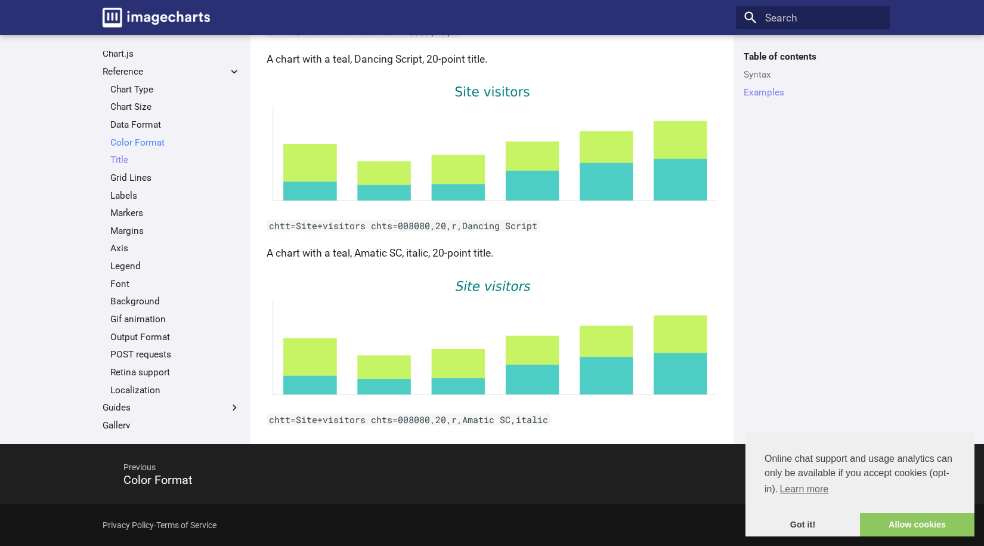
click at [134, 141] on link "Color Format" at bounding box center [175, 143] width 130 height 12
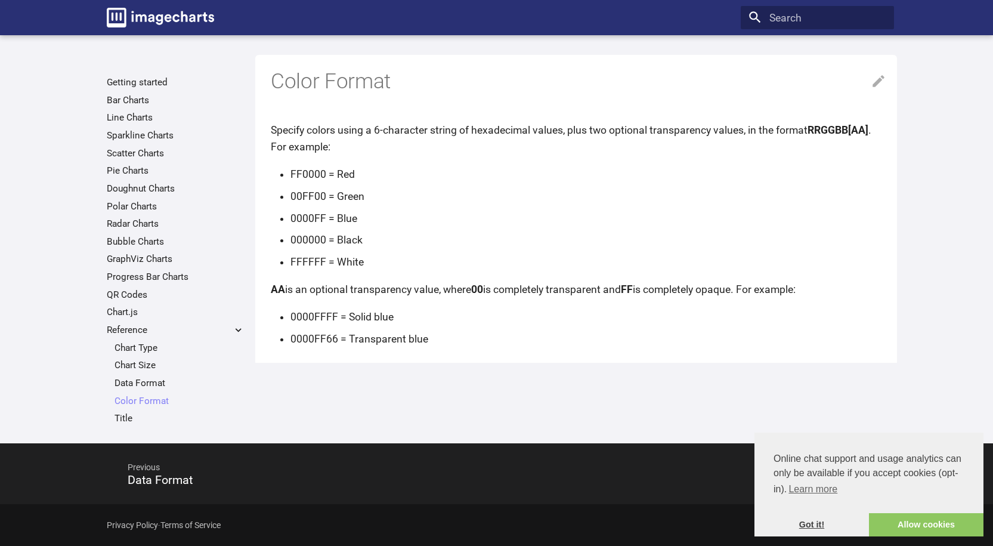
click at [812, 522] on link "Got it!" at bounding box center [811, 525] width 114 height 24
